Goal: Navigation & Orientation: Find specific page/section

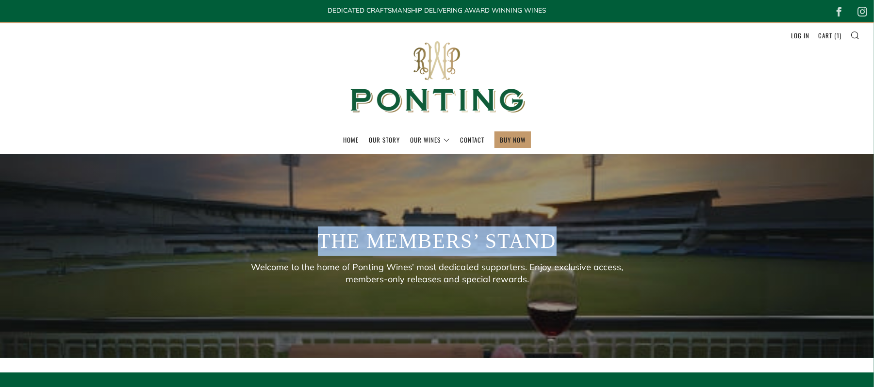
drag, startPoint x: 307, startPoint y: 239, endPoint x: 577, endPoint y: 233, distance: 270.3
click at [577, 233] on div "The Members’ Stand Welcome to the home of Ponting Wines’ most dedicated support…" at bounding box center [437, 256] width 437 height 204
click at [521, 249] on h1 "The Members’ Stand" at bounding box center [437, 242] width 239 height 30
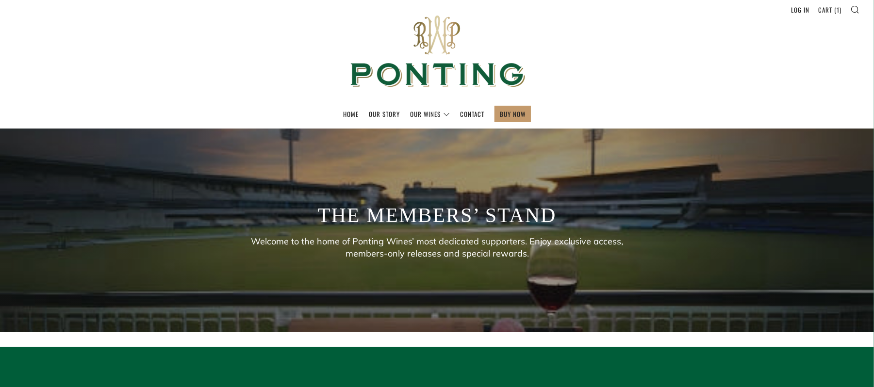
scroll to position [51, 0]
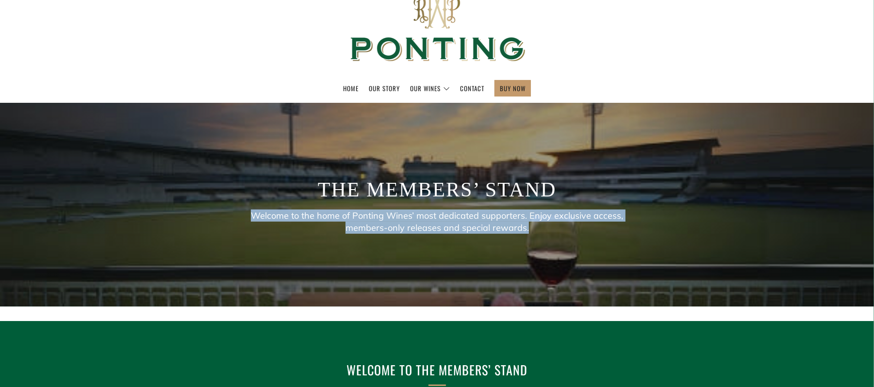
drag, startPoint x: 257, startPoint y: 214, endPoint x: 541, endPoint y: 227, distance: 285.0
click at [541, 227] on p "Welcome to the home of Ponting Wines’ most dedicated supporters. Enjoy exclusiv…" at bounding box center [437, 222] width 378 height 24
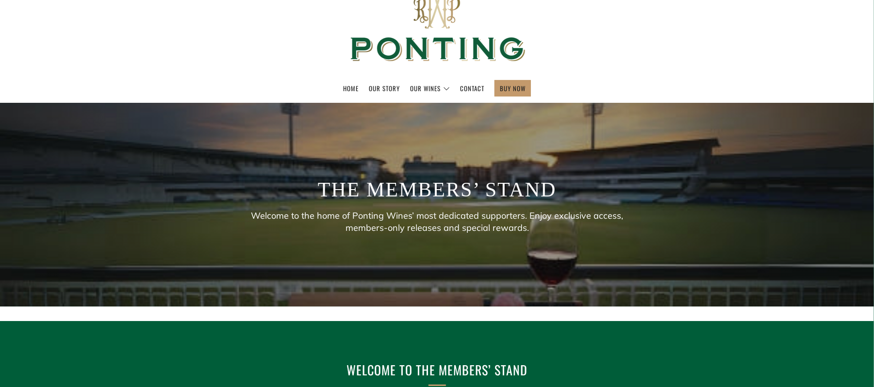
click at [670, 202] on div "The Members’ Stand Welcome to the home of Ponting Wines’ most dedicated support…" at bounding box center [437, 205] width 874 height 204
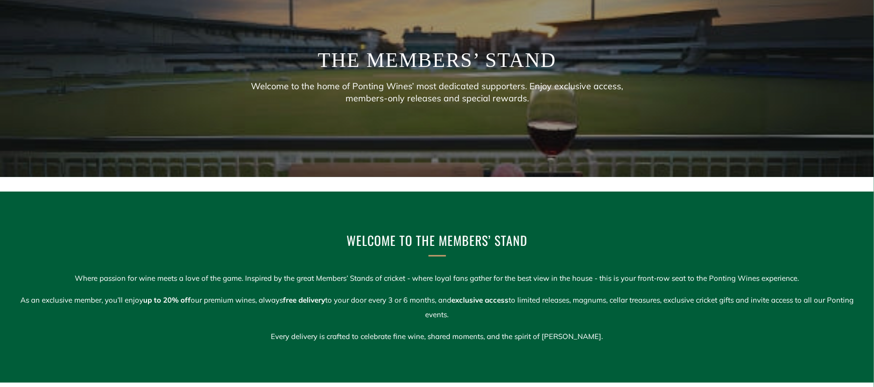
scroll to position [207, 0]
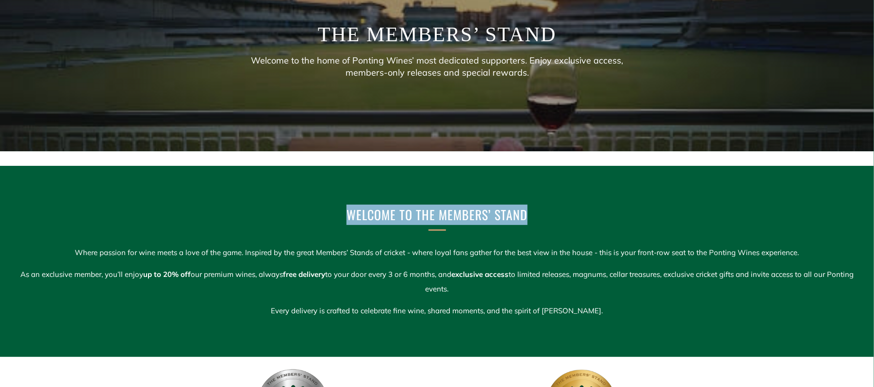
drag, startPoint x: 344, startPoint y: 214, endPoint x: 532, endPoint y: 217, distance: 187.3
click at [532, 217] on h1 "Welcome to The Members’ Stand" at bounding box center [437, 215] width 320 height 20
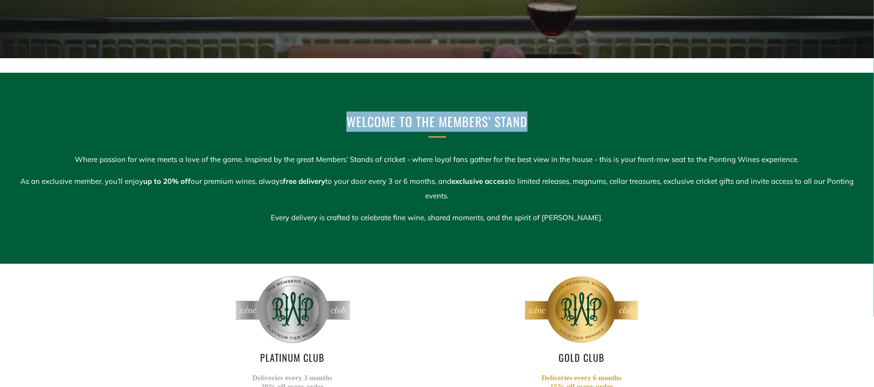
scroll to position [310, 0]
